Goal: Task Accomplishment & Management: Manage account settings

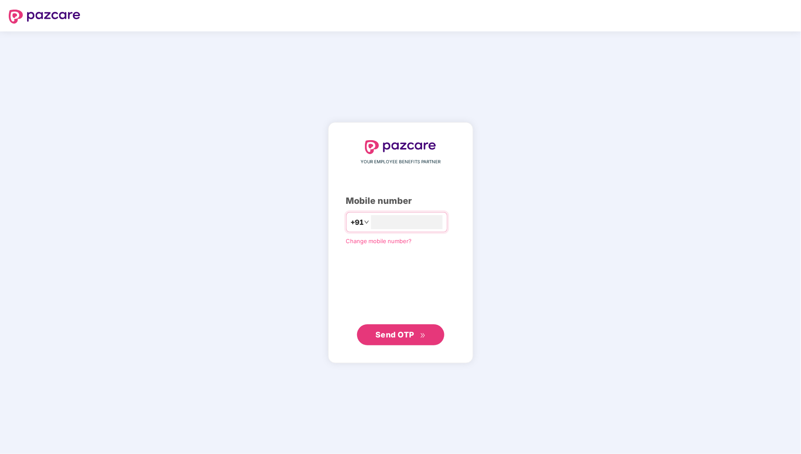
type input "*****"
type input "**********"
click at [424, 333] on icon "double-right" at bounding box center [423, 336] width 6 height 6
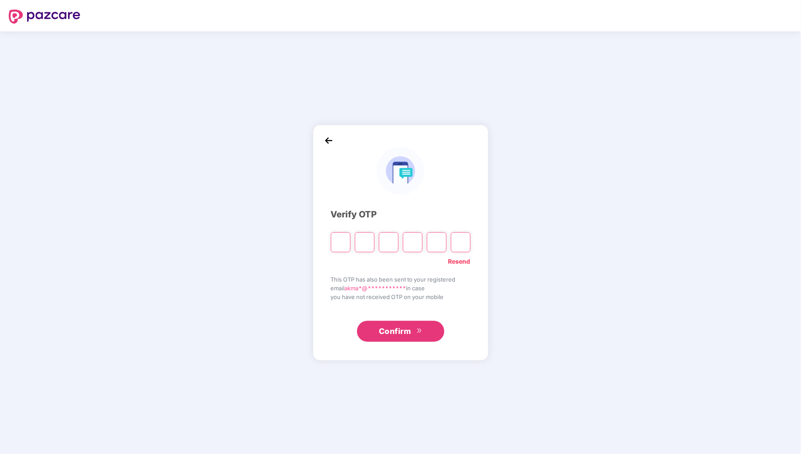
type input "*"
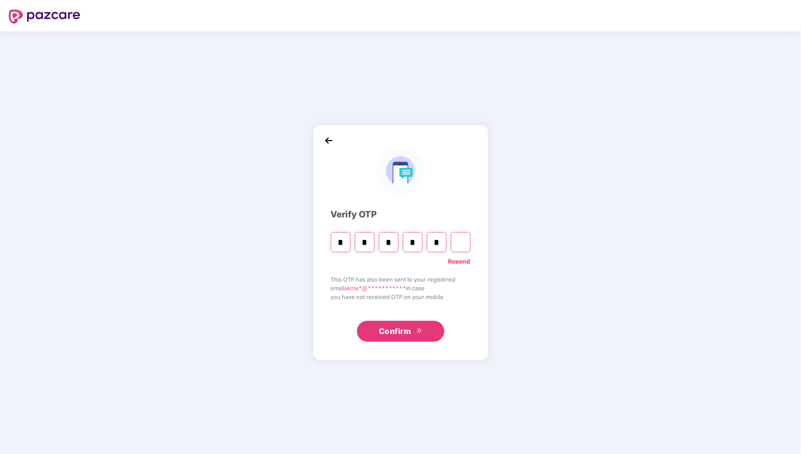
type input "*"
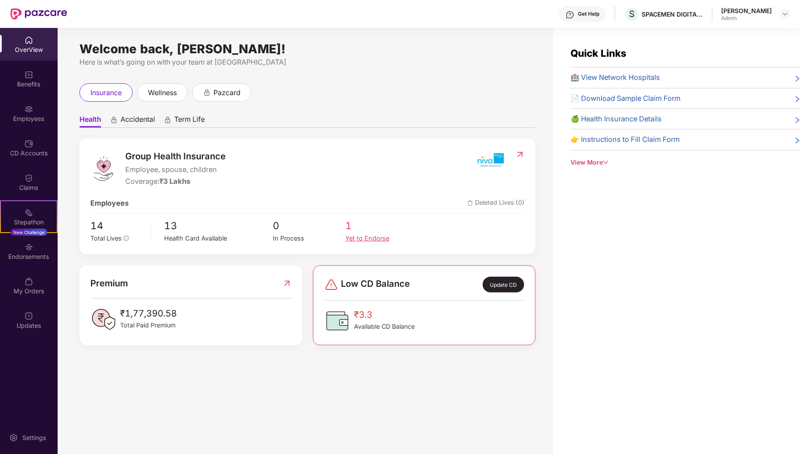
click at [358, 240] on div "Yet to Endorse" at bounding box center [381, 239] width 72 height 10
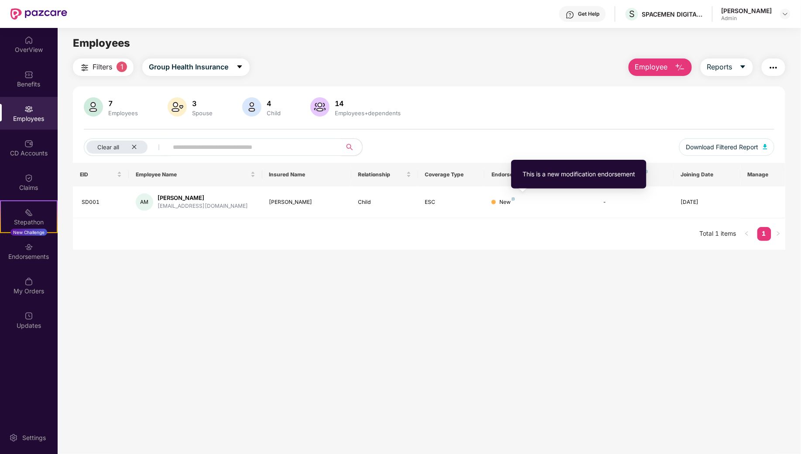
click at [540, 177] on div "This is a new modification endorsement" at bounding box center [579, 174] width 113 height 10
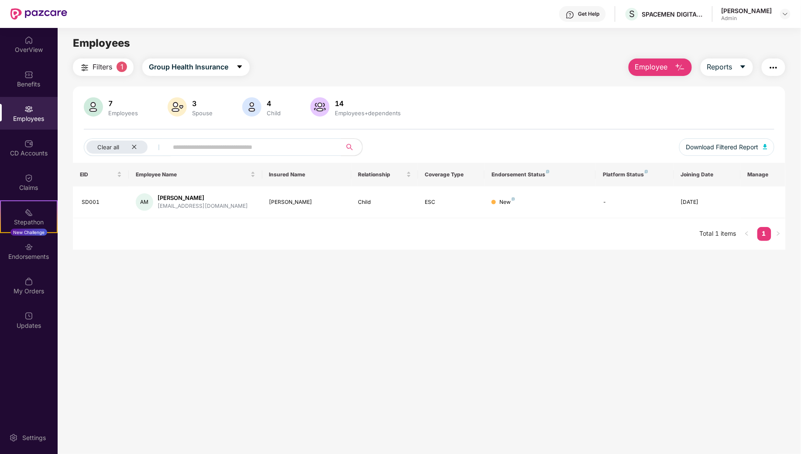
click at [483, 52] on main "Employees Filters 1 Group Health Insurance Employee Reports 7 Employees 3 Spous…" at bounding box center [429, 255] width 743 height 454
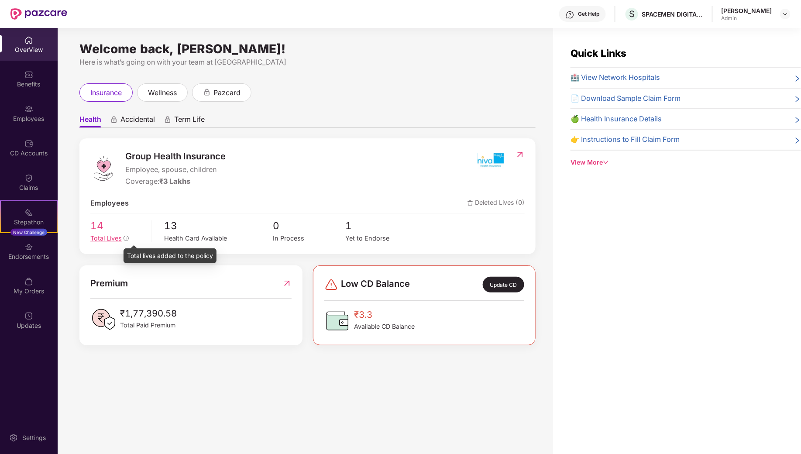
click at [129, 237] on icon "info-circle" at bounding box center [126, 238] width 5 height 5
click at [38, 278] on div "My Orders" at bounding box center [29, 285] width 58 height 33
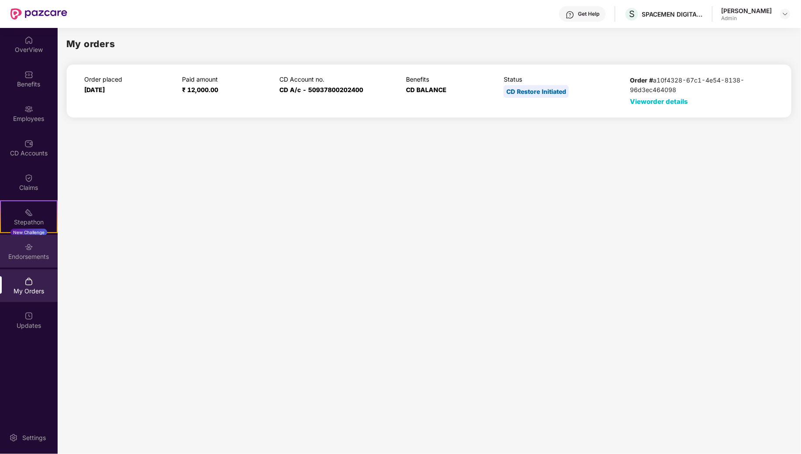
click at [43, 248] on div "Endorsements" at bounding box center [29, 251] width 58 height 33
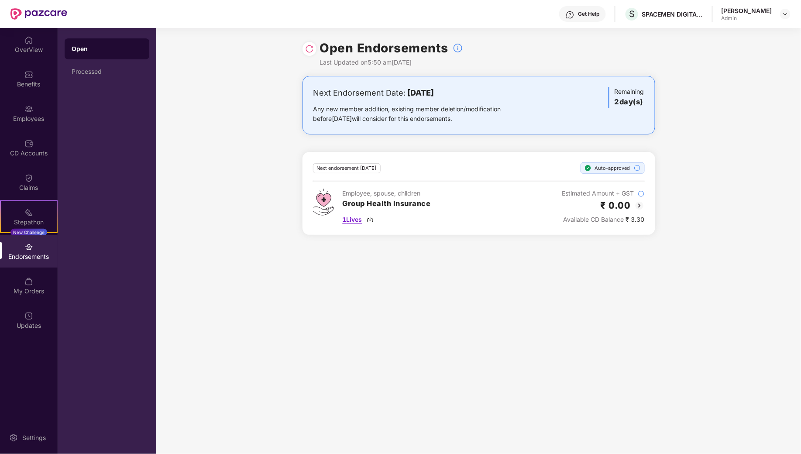
click at [362, 221] on span "1 Lives" at bounding box center [353, 220] width 20 height 10
click at [407, 273] on div "Open Endorsements Last Updated on 5:50 am[DATE] Next Endorsement Date: [DATE] A…" at bounding box center [478, 241] width 645 height 426
click at [349, 220] on span "1 Lives" at bounding box center [353, 220] width 20 height 10
